Goal: Information Seeking & Learning: Learn about a topic

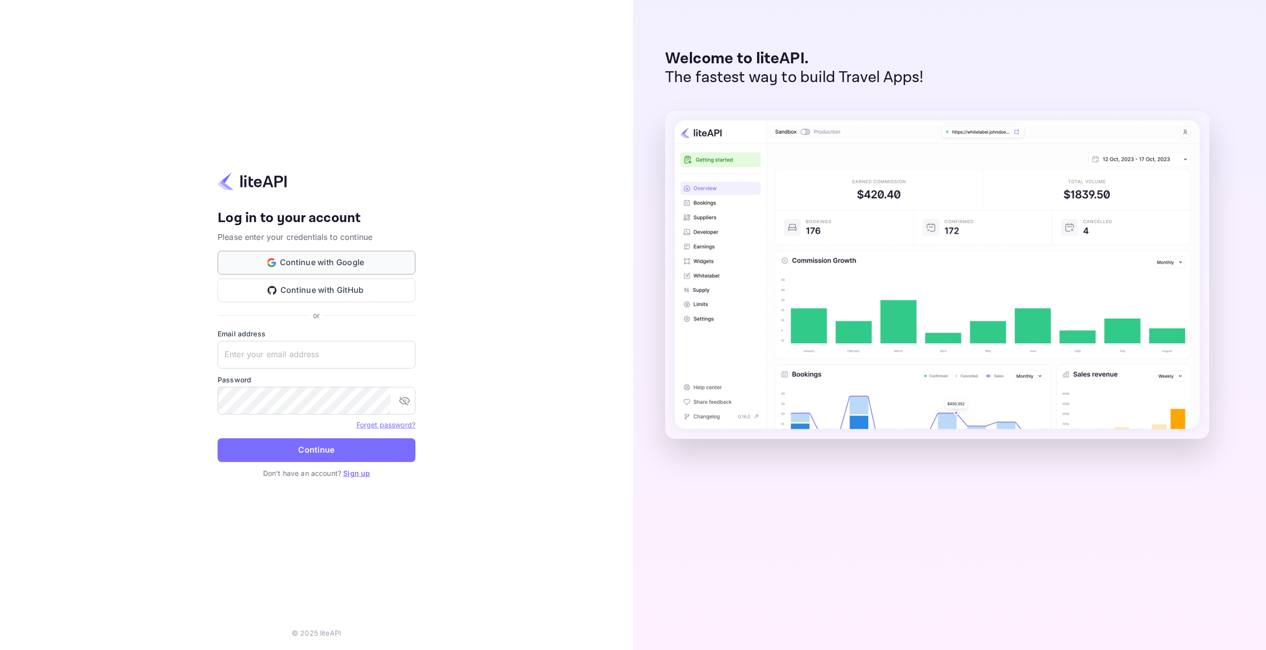
click at [370, 265] on button "Continue with Google" at bounding box center [317, 263] width 198 height 24
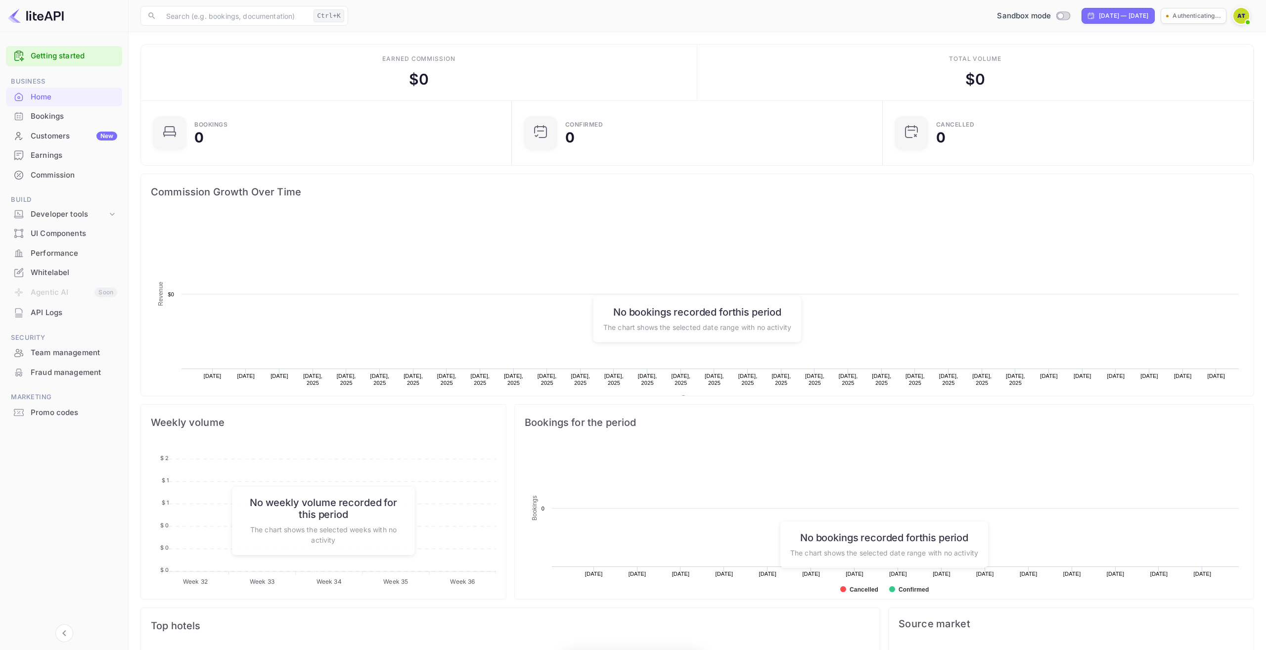
scroll to position [0, 0]
click at [31, 212] on div "Developer tools" at bounding box center [69, 214] width 77 height 11
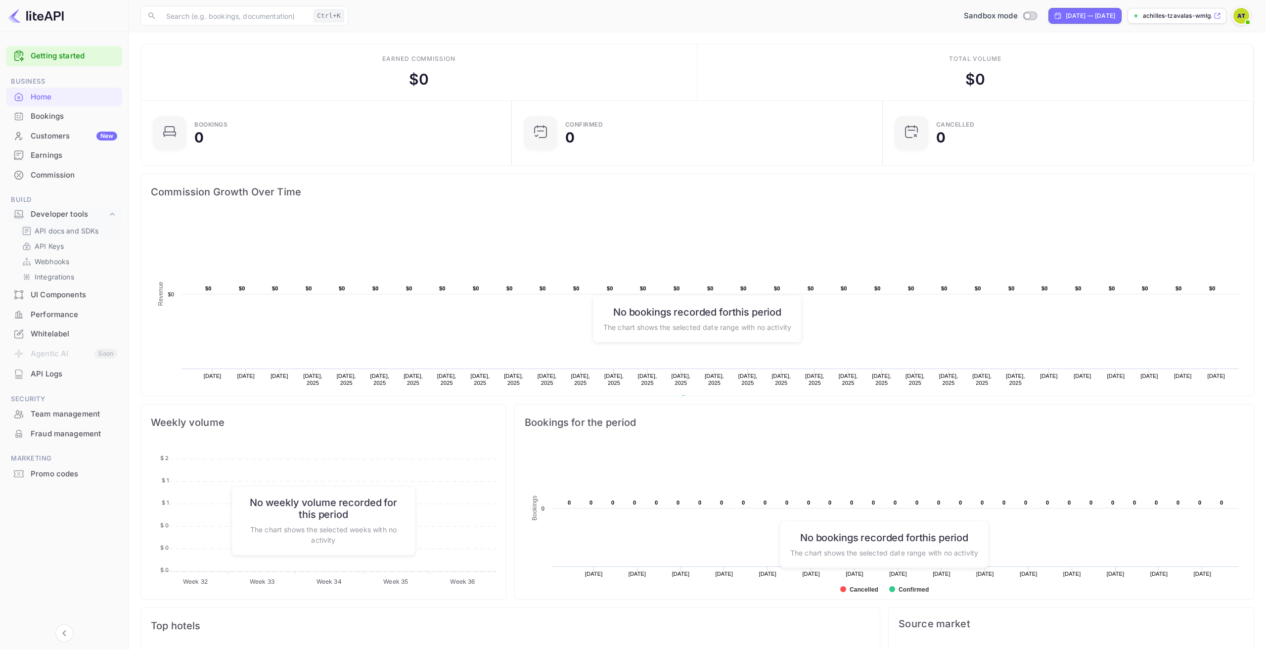
click at [61, 230] on p "API docs and SDKs" at bounding box center [67, 230] width 64 height 10
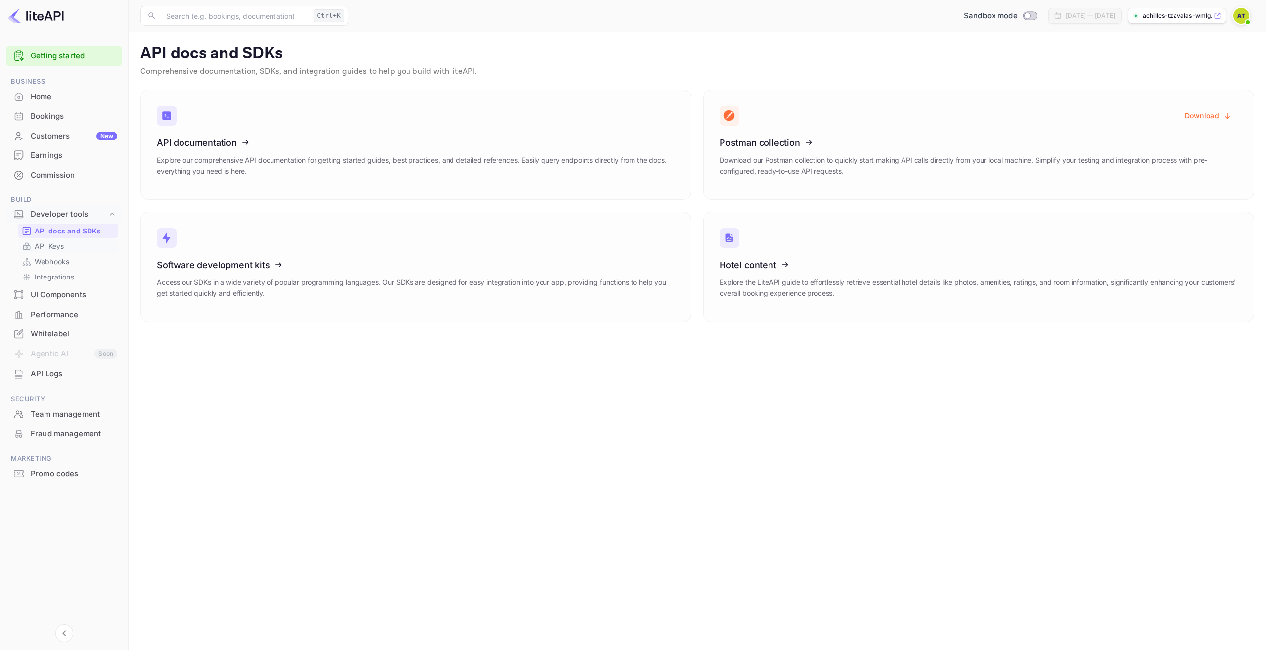
click at [60, 243] on p "API Keys" at bounding box center [49, 246] width 29 height 10
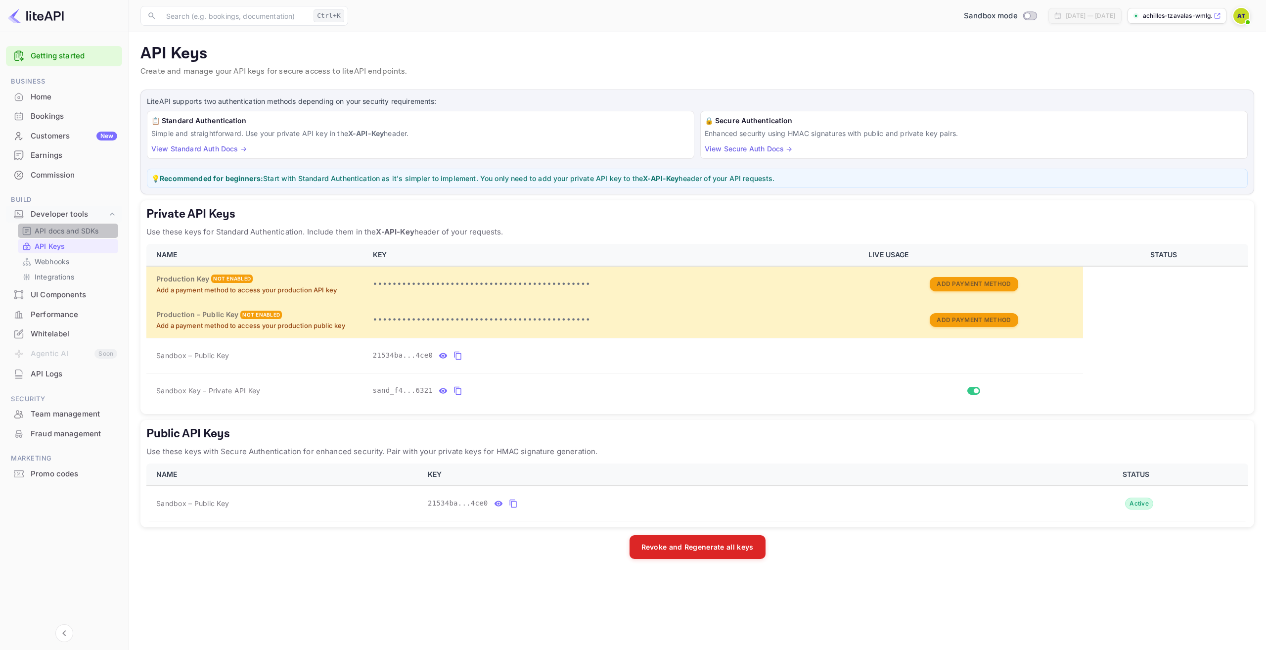
click at [65, 234] on p "API docs and SDKs" at bounding box center [67, 230] width 64 height 10
